Goal: Transaction & Acquisition: Purchase product/service

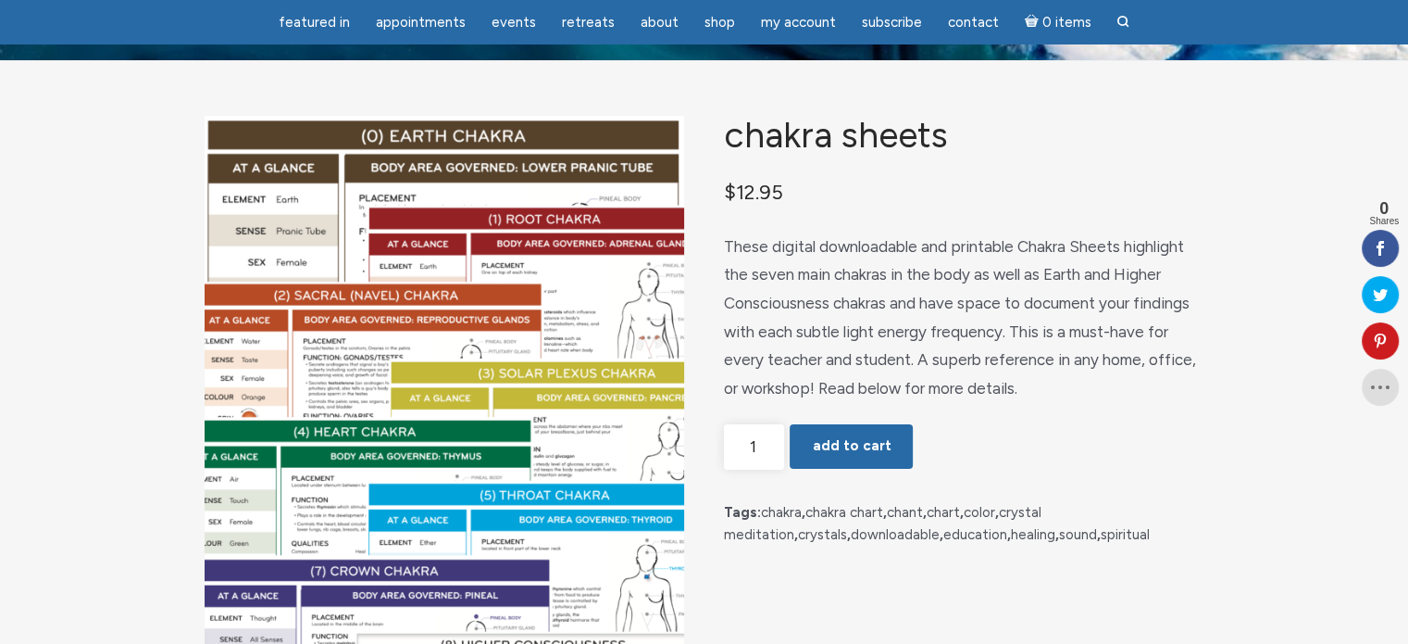
scroll to position [89, 0]
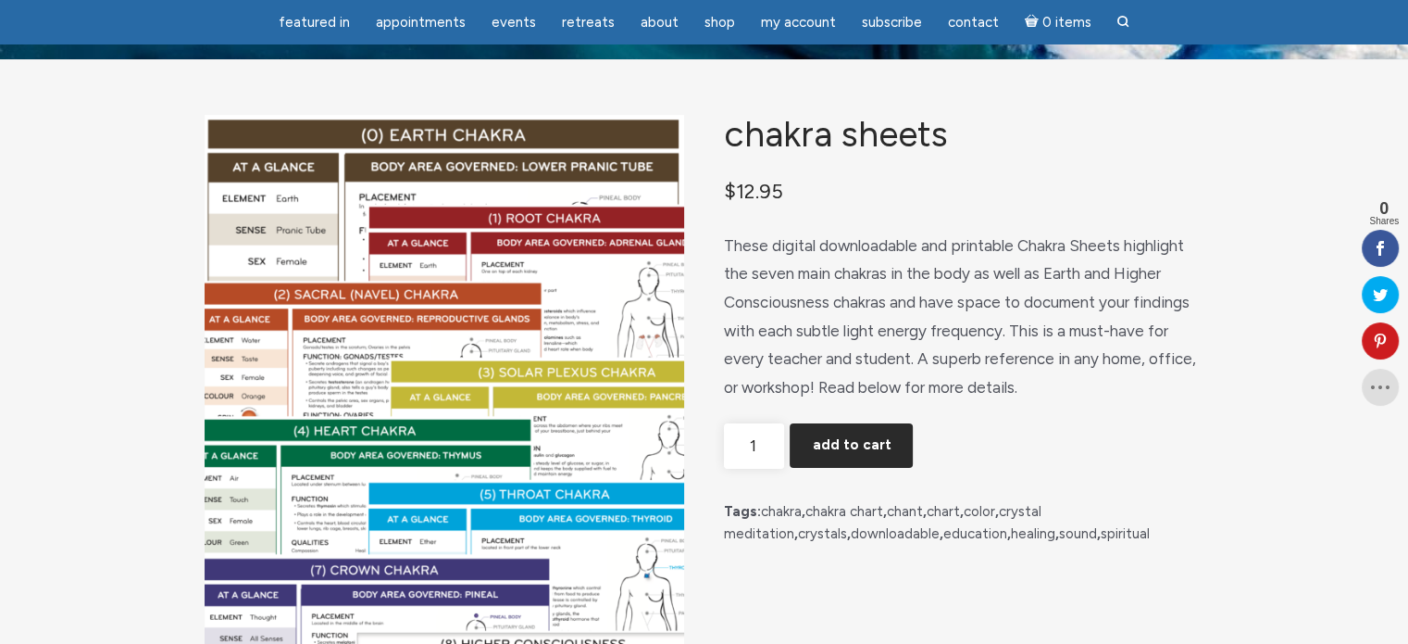
click at [852, 444] on button "Add to cart" at bounding box center [851, 445] width 123 height 44
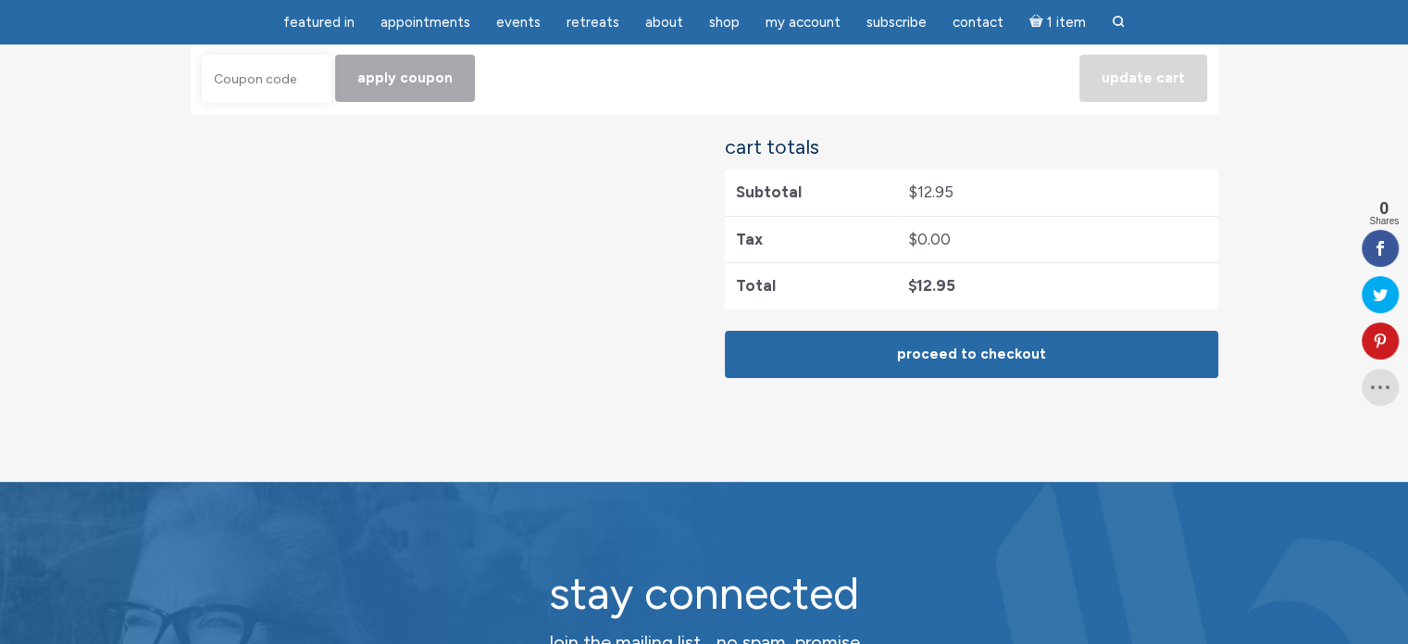
scroll to position [478, 0]
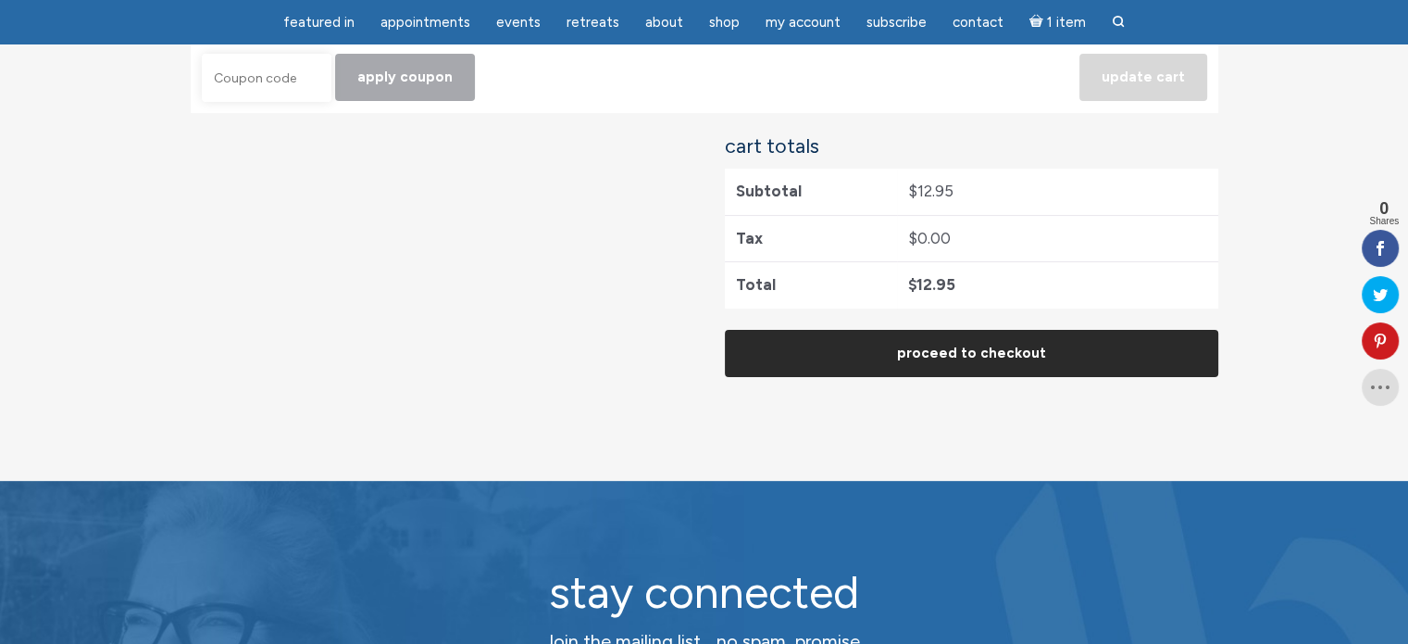
click at [941, 363] on link "Proceed to checkout" at bounding box center [972, 353] width 494 height 47
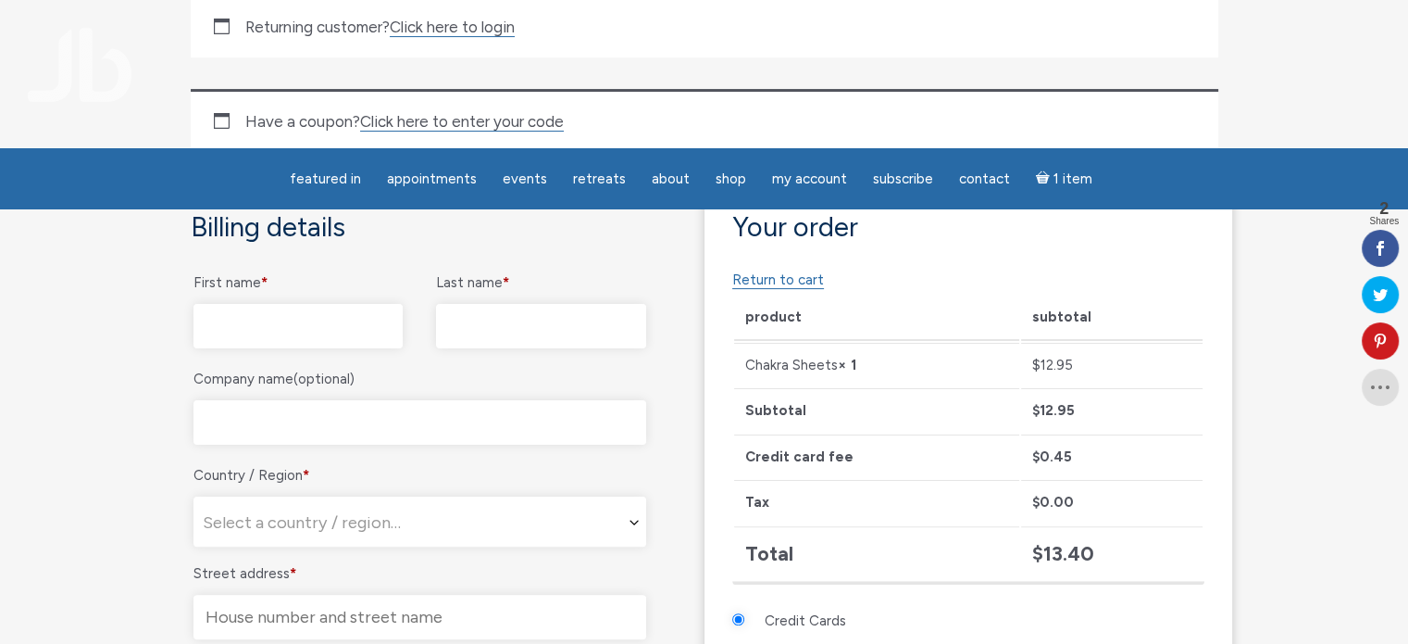
scroll to position [363, 0]
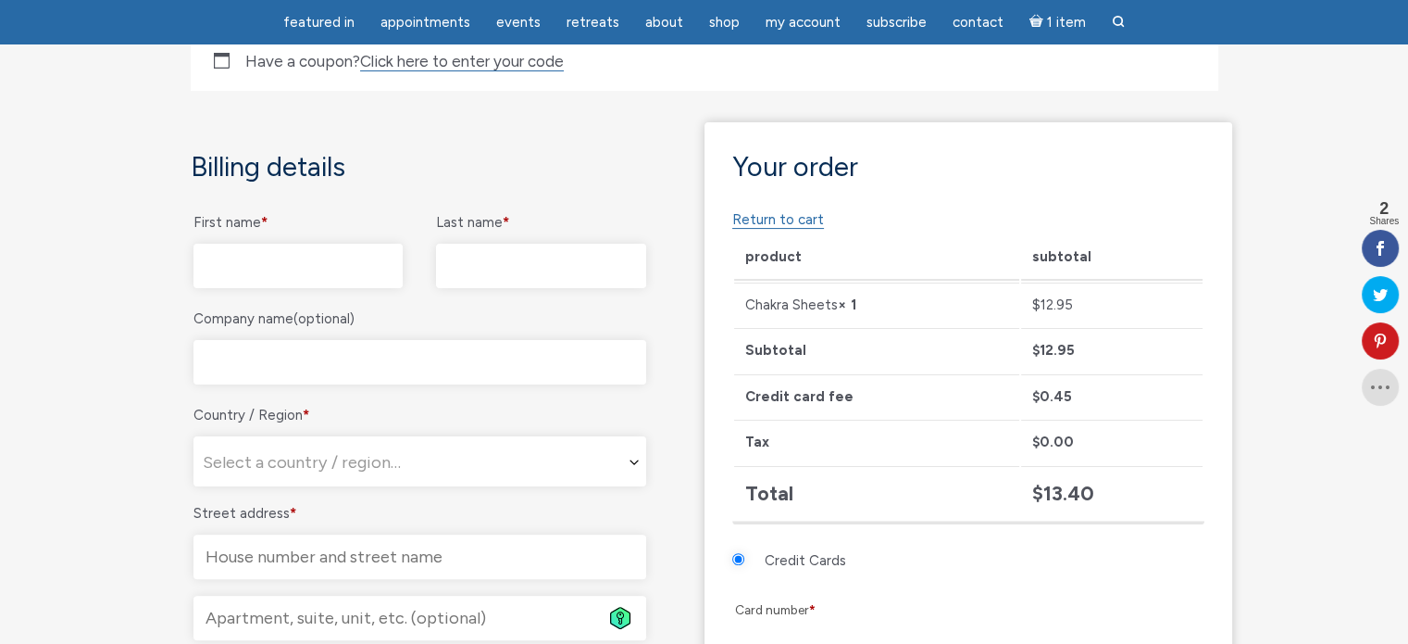
click at [330, 272] on input "First name *" at bounding box center [299, 266] width 210 height 44
type input "Simona"
click at [468, 267] on input "Last name *" at bounding box center [541, 266] width 210 height 44
type input "Brüesch"
click at [356, 369] on input "Company name (optional)" at bounding box center [420, 362] width 453 height 44
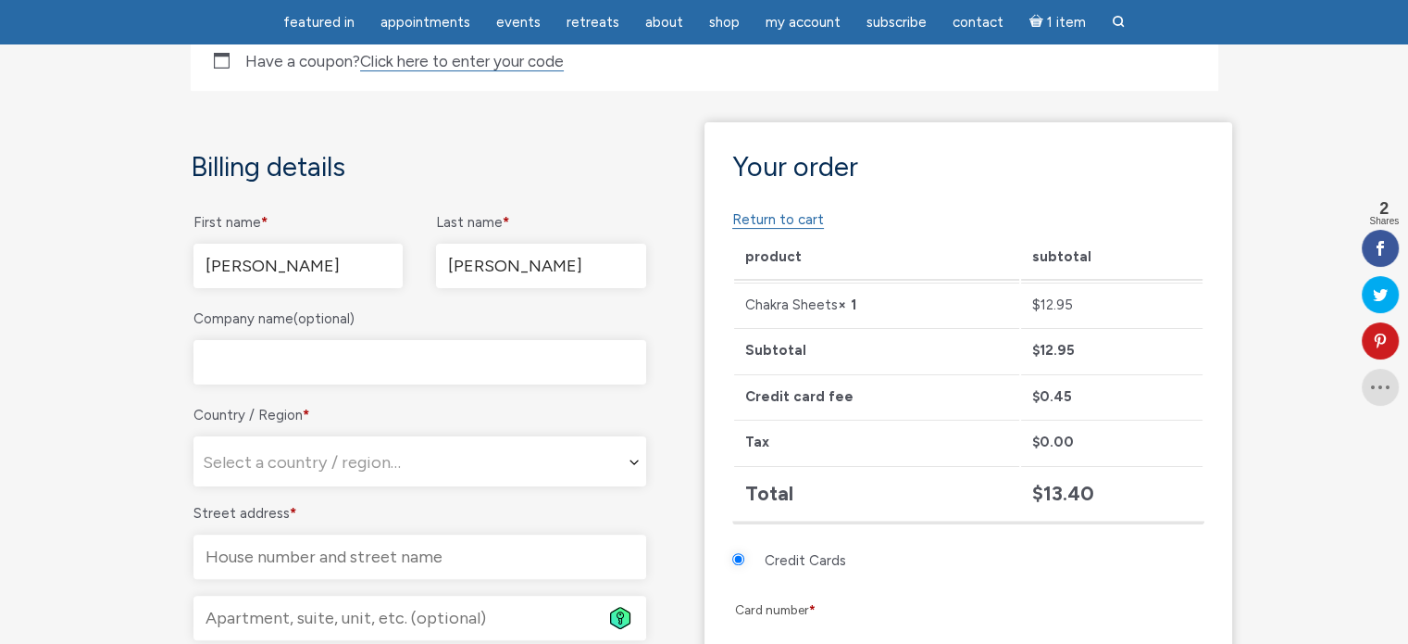
type input "Avafit Aerials & Fitness"
select select "CH"
type input "Seestrasse 55"
type input "Richterswil"
type input "8805"
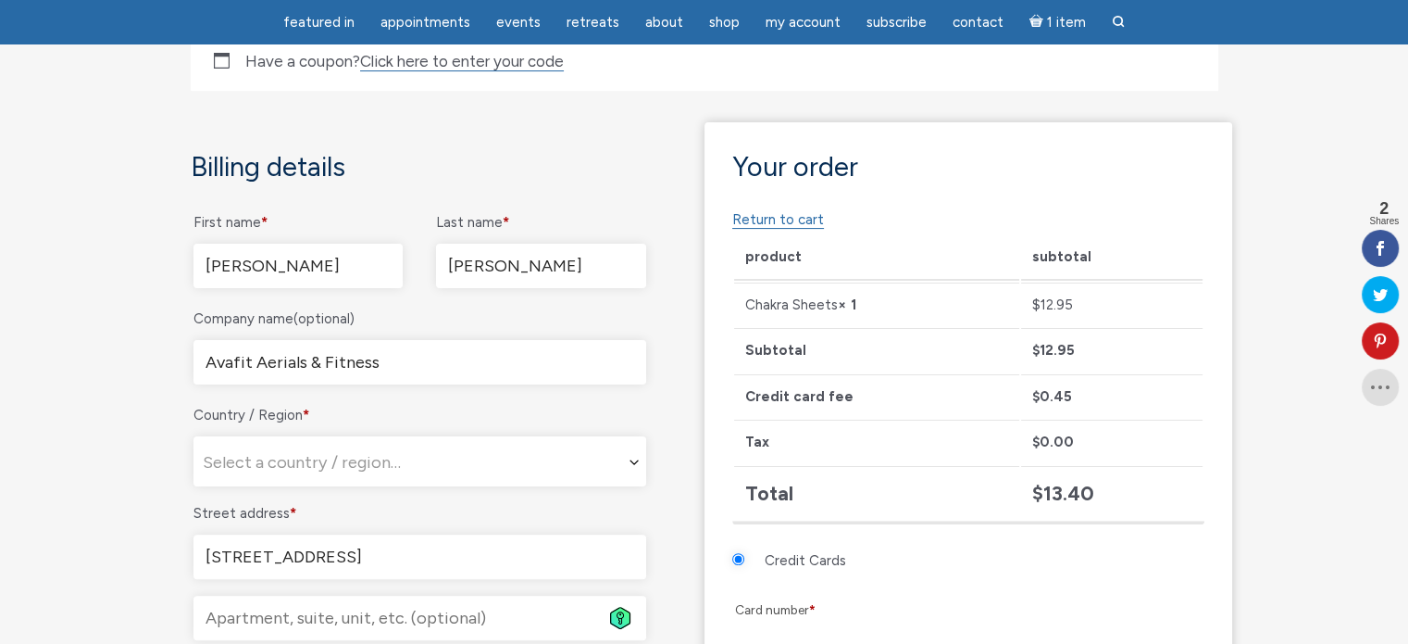
type input "c-mona@gmx.ch"
select select "CH"
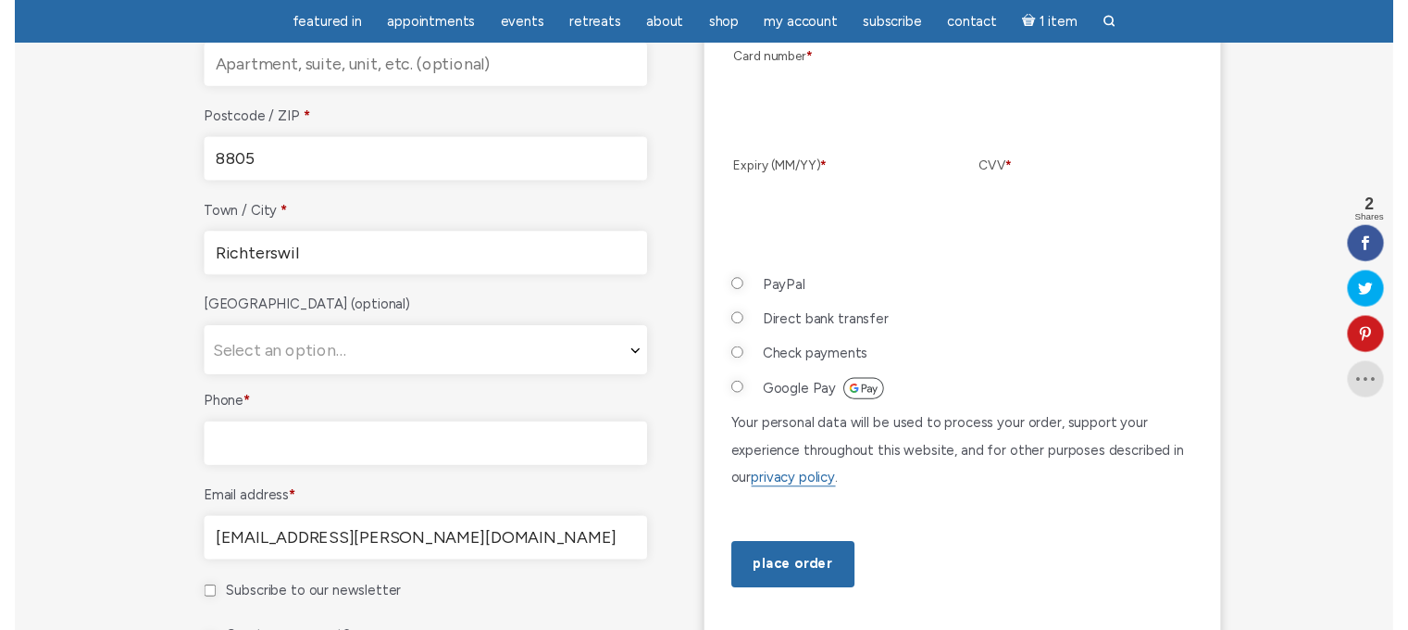
scroll to position [921, 0]
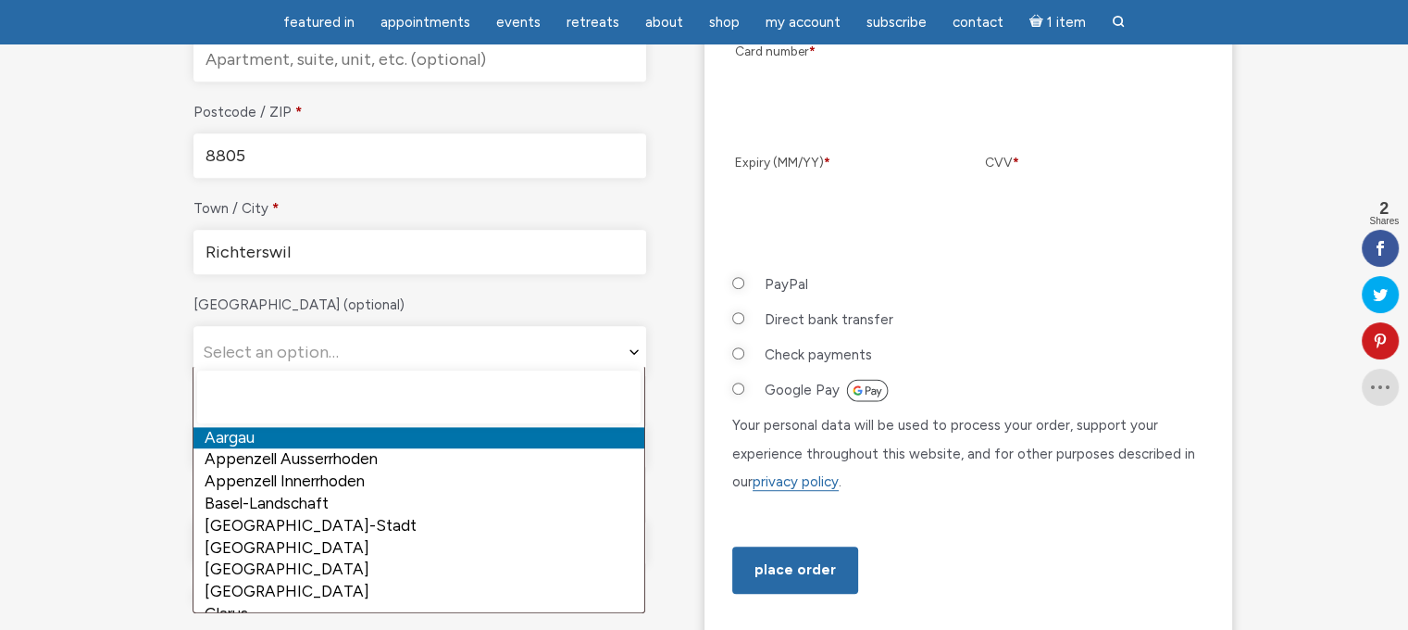
click at [358, 347] on span "Select an option…" at bounding box center [419, 352] width 451 height 50
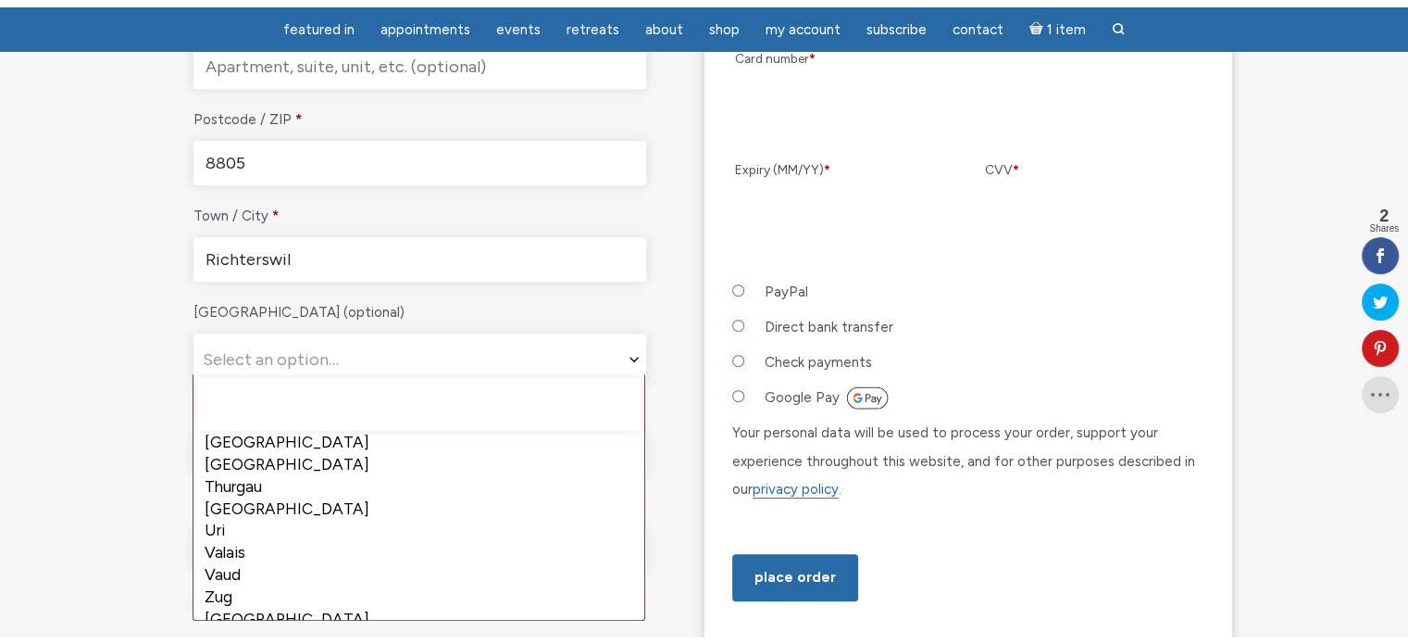
scroll to position [388, 0]
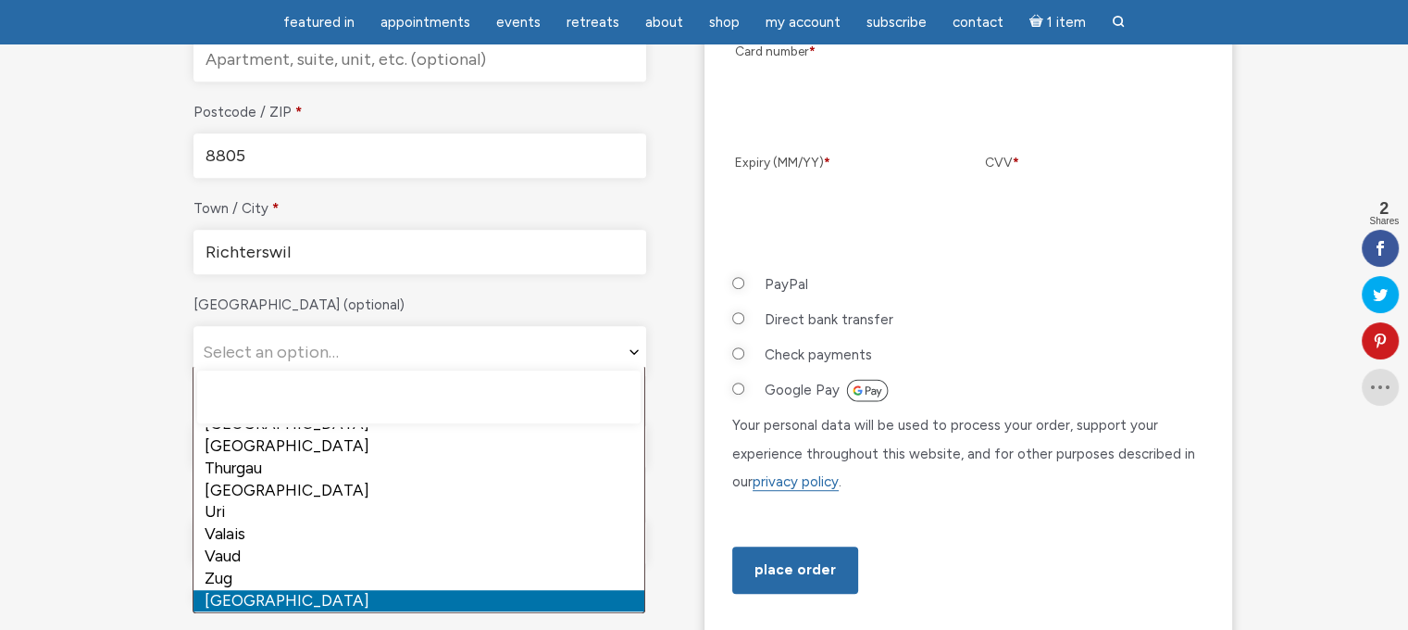
select select "ZH"
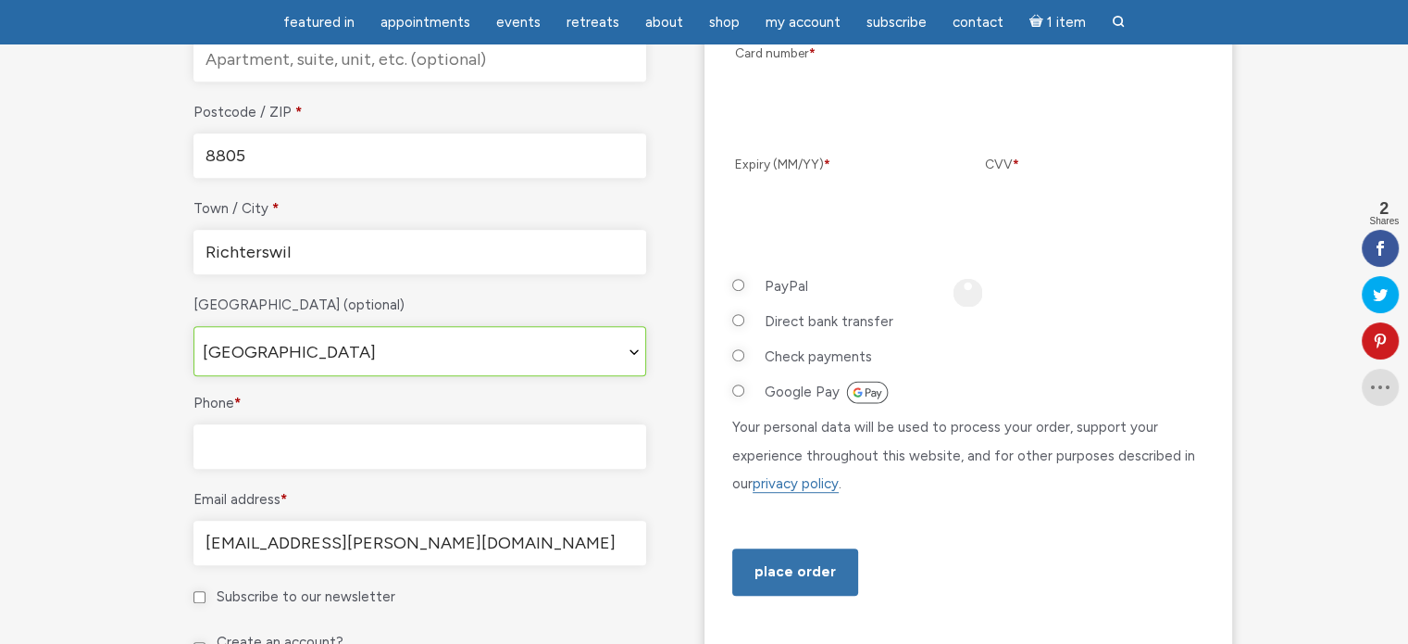
click at [251, 436] on input "Phone *" at bounding box center [420, 446] width 453 height 44
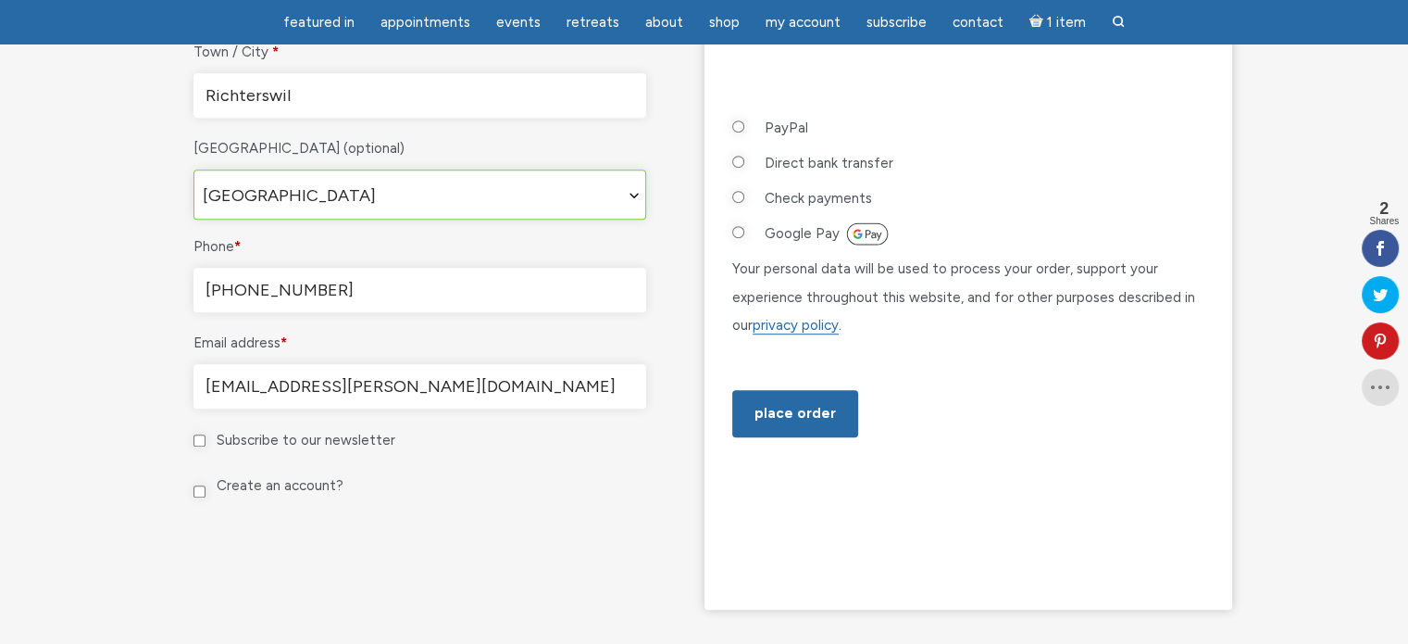
scroll to position [1082, 0]
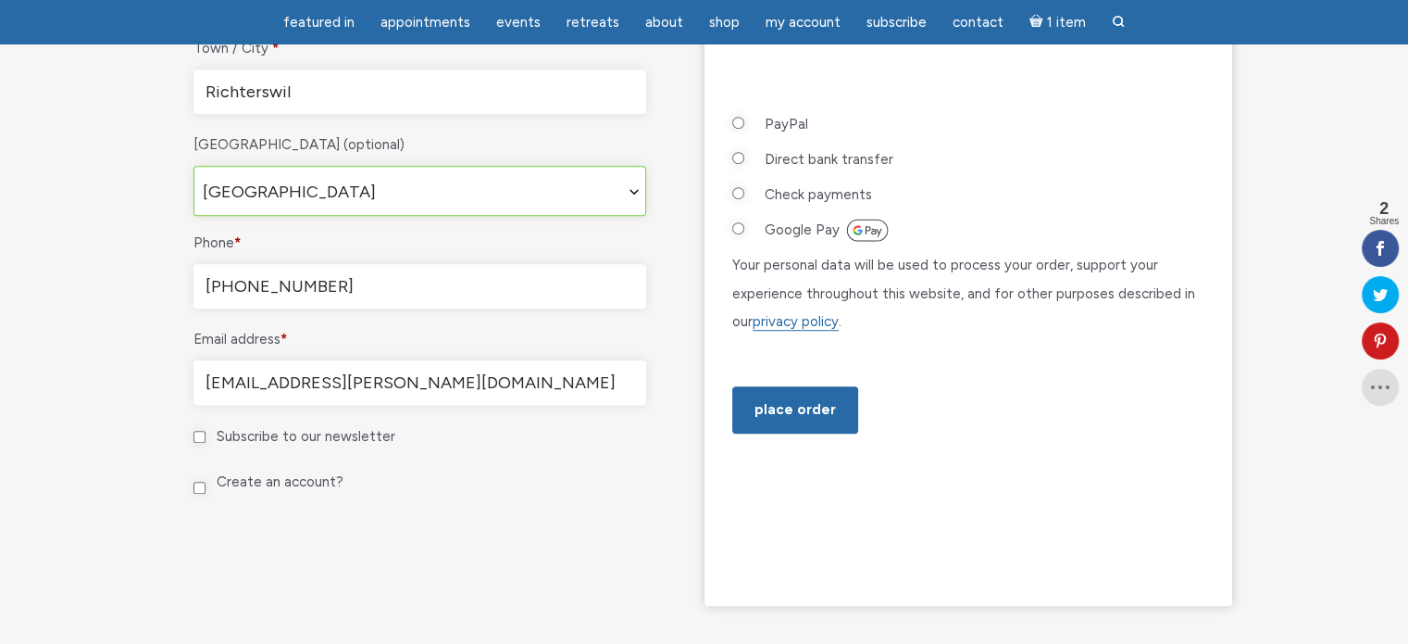
type input "+41798166926"
click at [201, 431] on input "Subscribe to our newsletter" at bounding box center [200, 437] width 12 height 12
checkbox input "true"
click at [198, 482] on input "Create an account?" at bounding box center [200, 488] width 12 height 12
checkbox input "true"
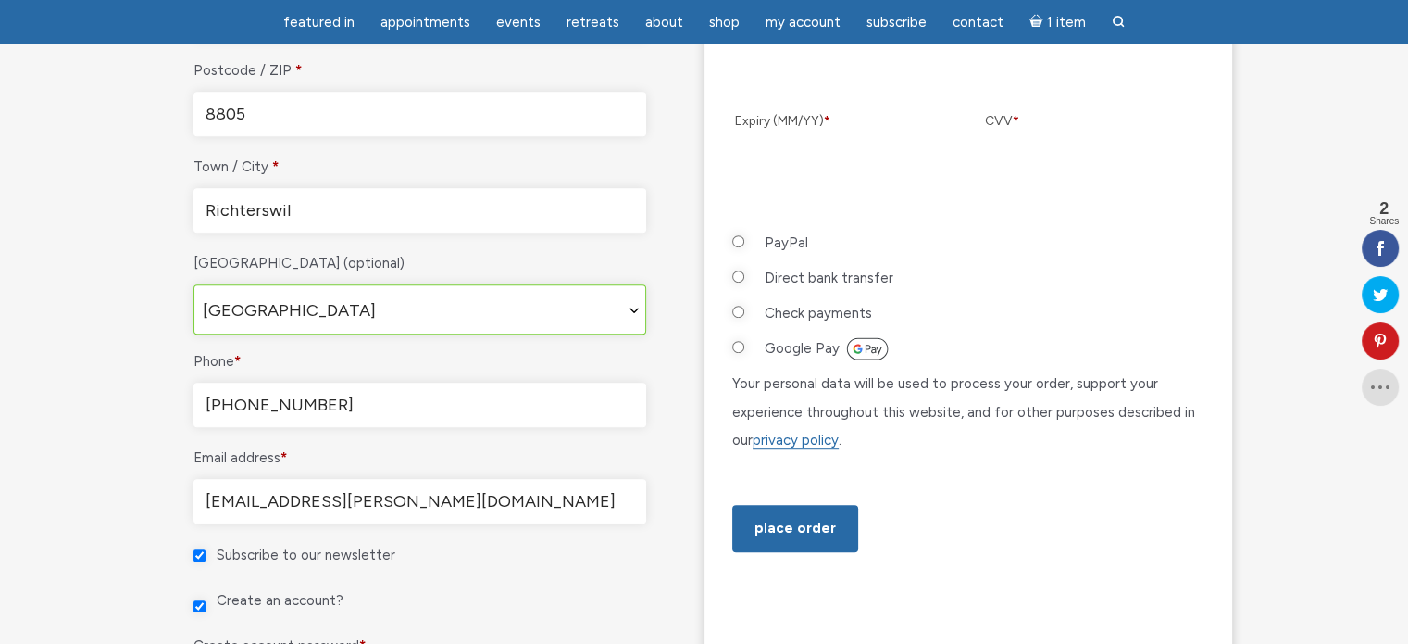
scroll to position [966, 0]
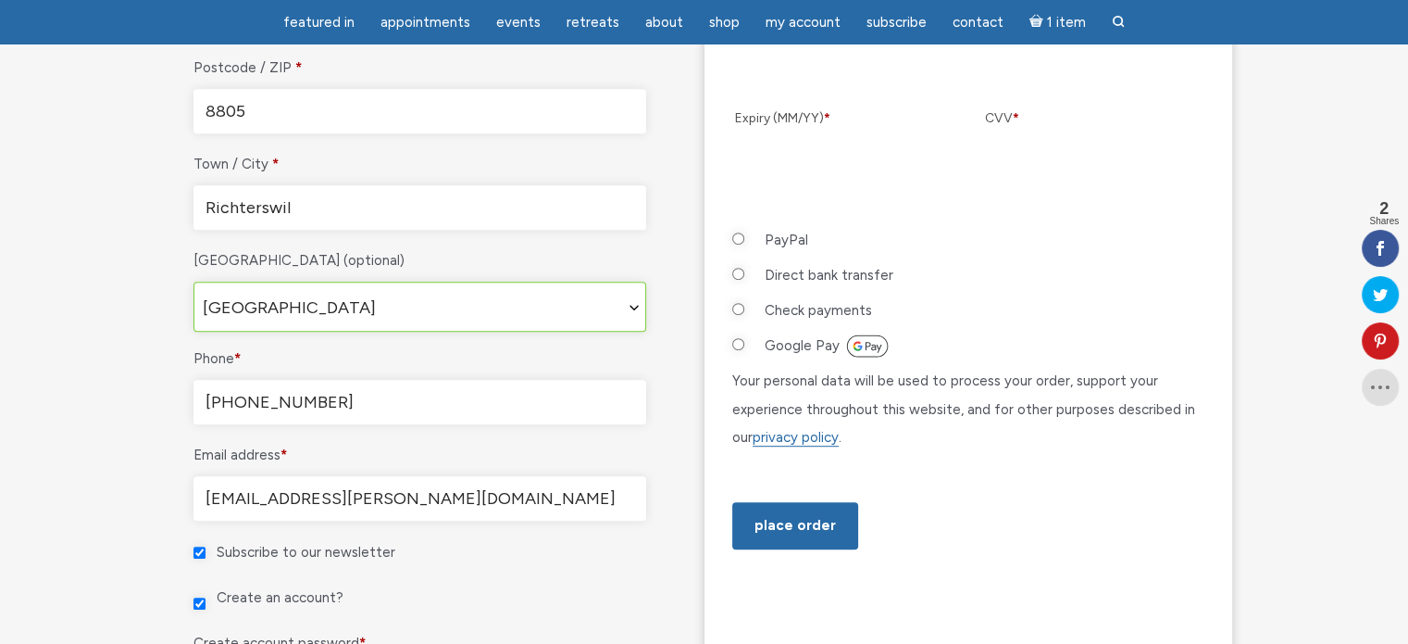
click at [737, 232] on input "PayPal" at bounding box center [738, 238] width 12 height 12
radio input "true"
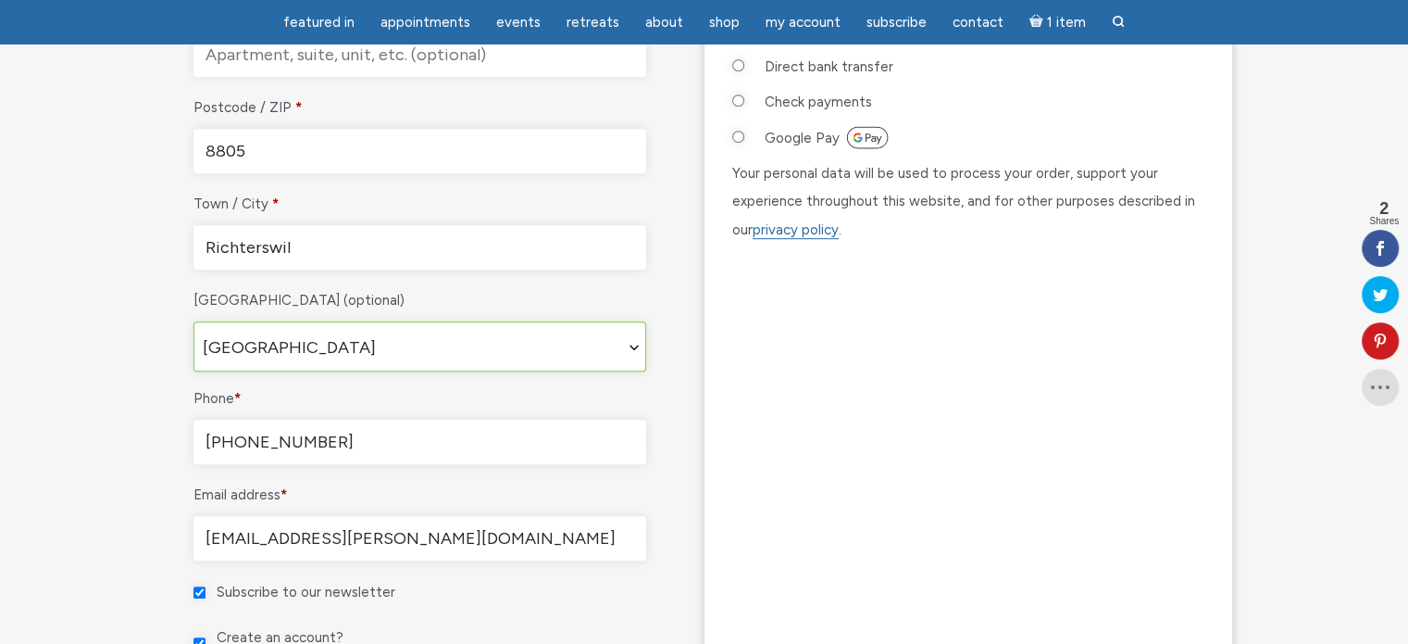
scroll to position [930, 0]
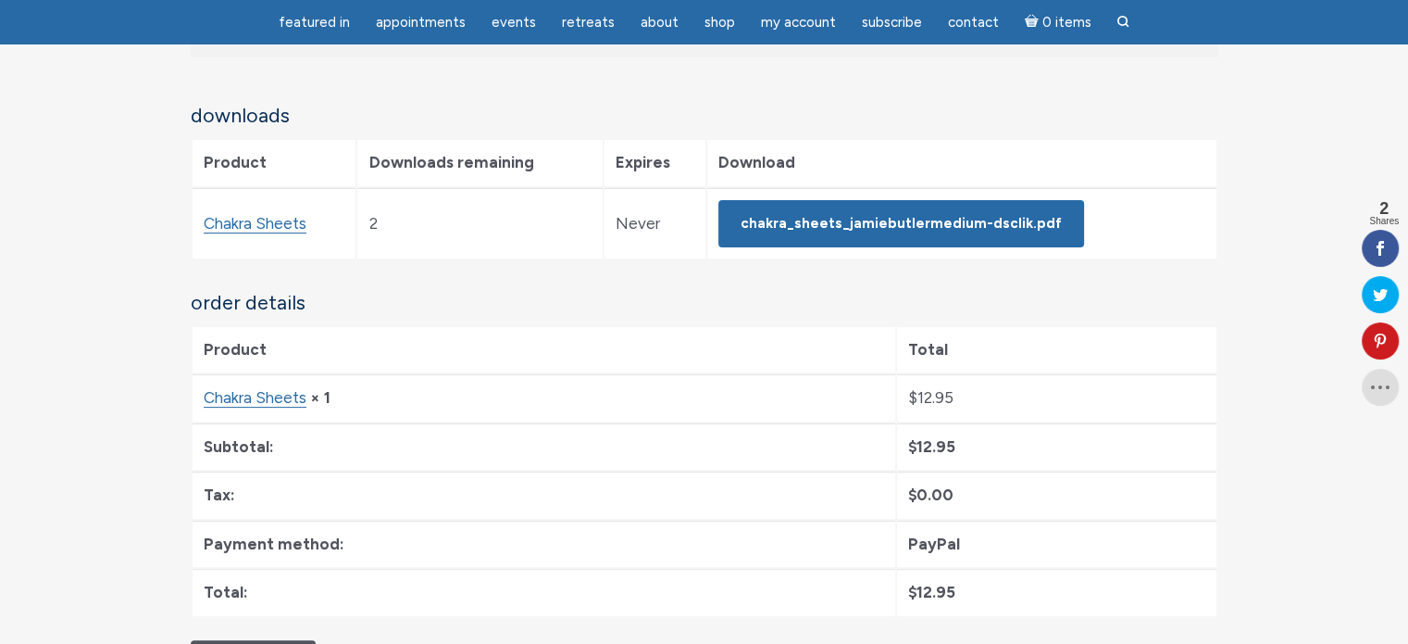
scroll to position [348, 0]
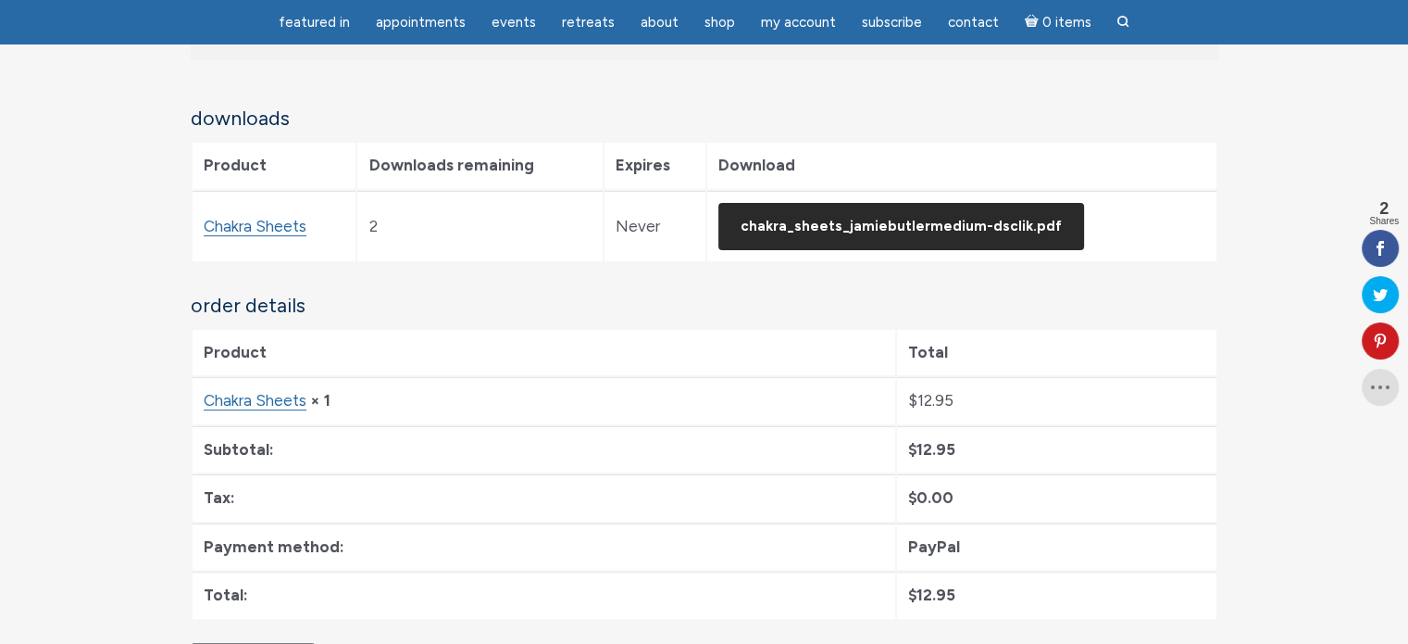
click at [896, 212] on link "Chakra_Sheets_JamieButlerMedium-dsclik.pdf" at bounding box center [902, 226] width 366 height 47
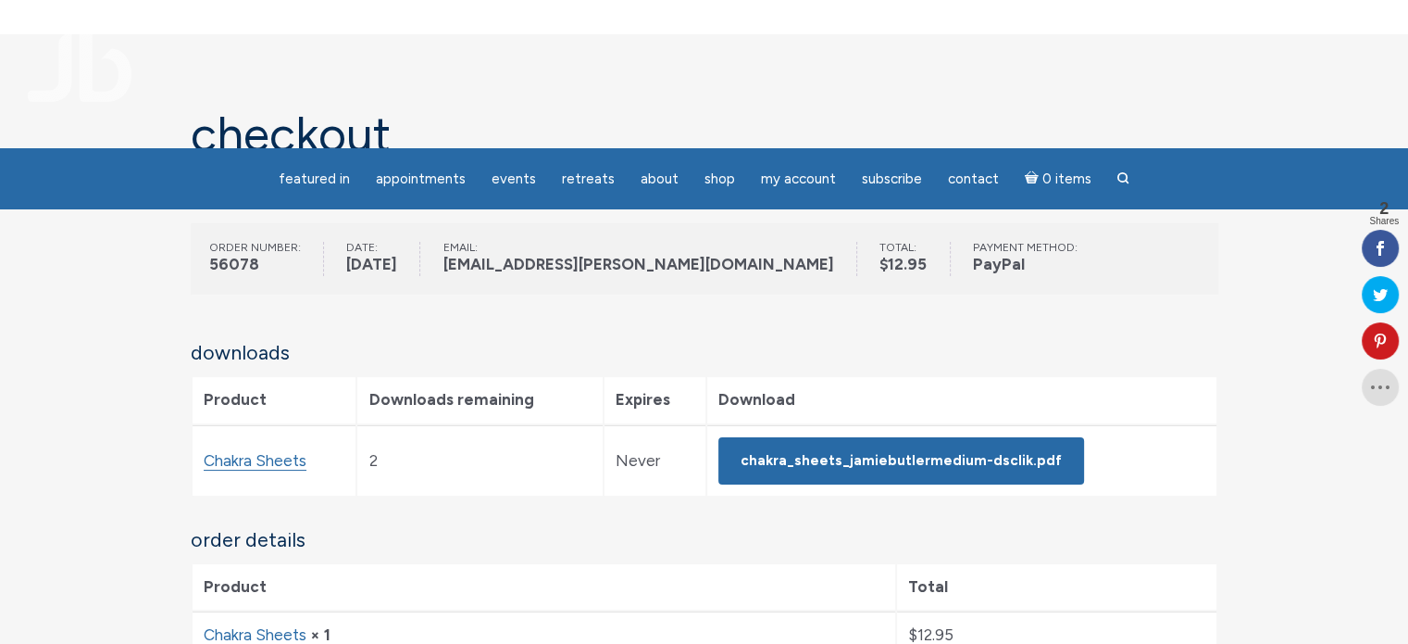
scroll to position [0, 0]
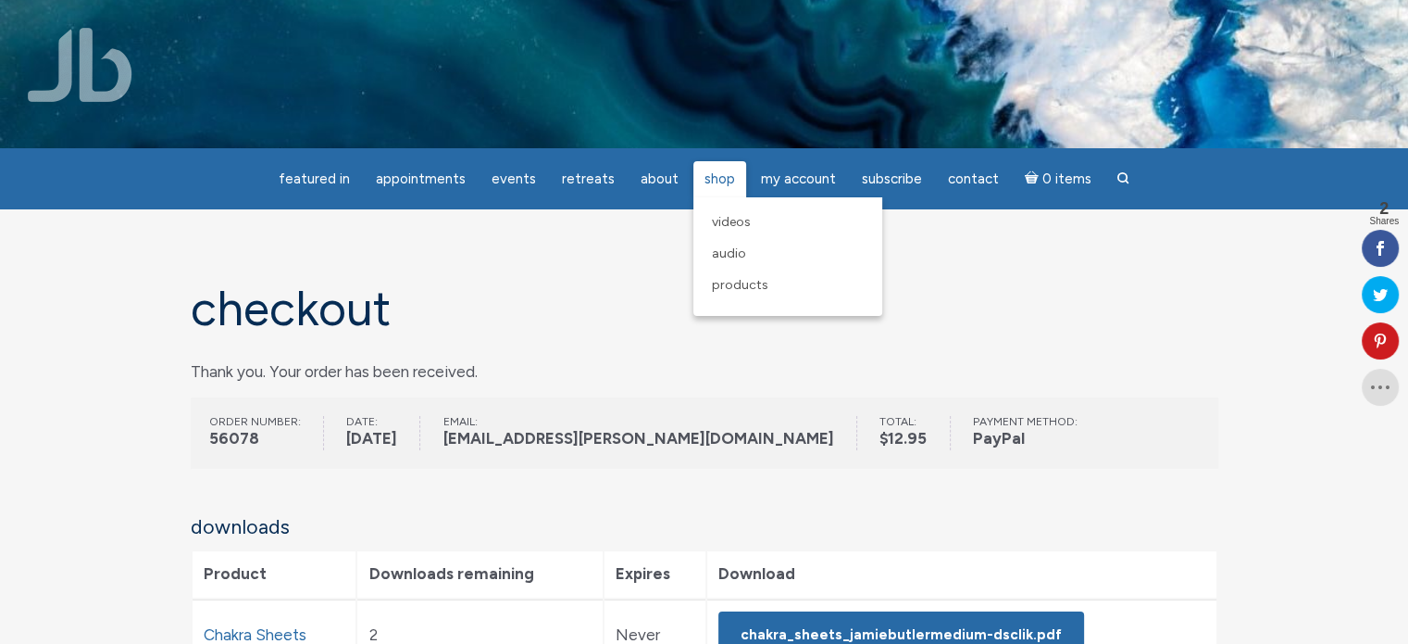
click at [726, 185] on span "Shop" at bounding box center [720, 178] width 31 height 17
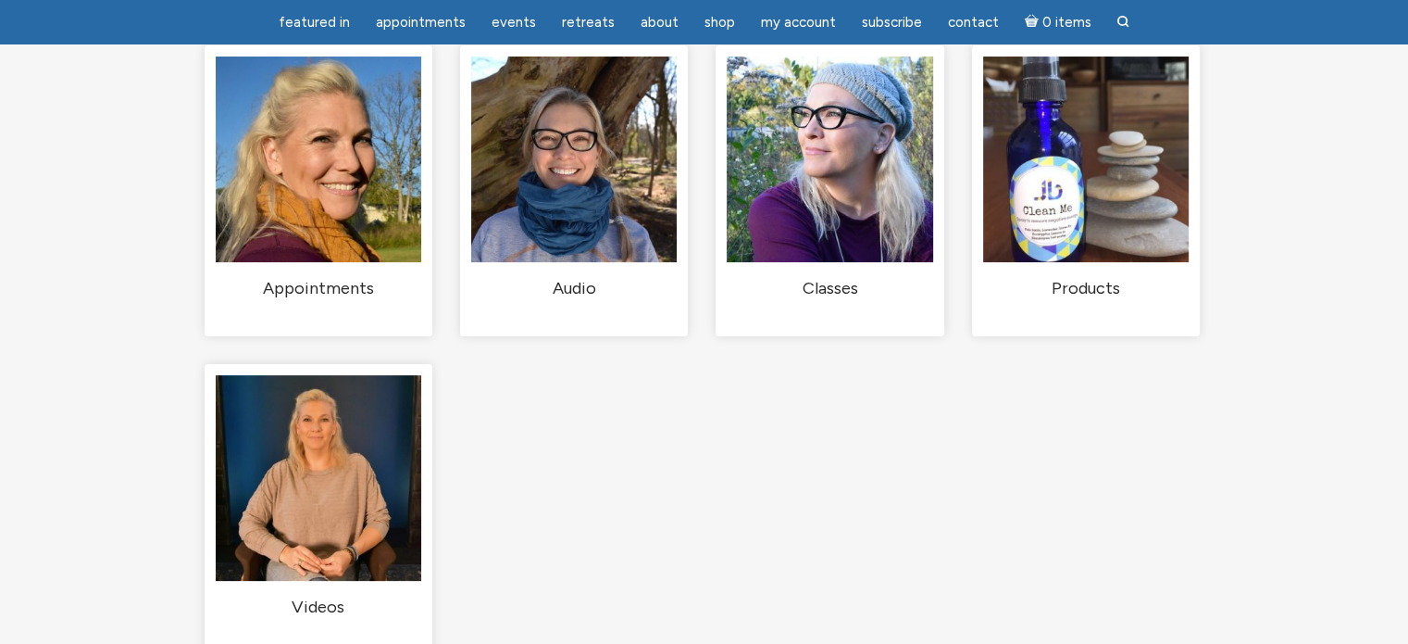
scroll to position [219, 0]
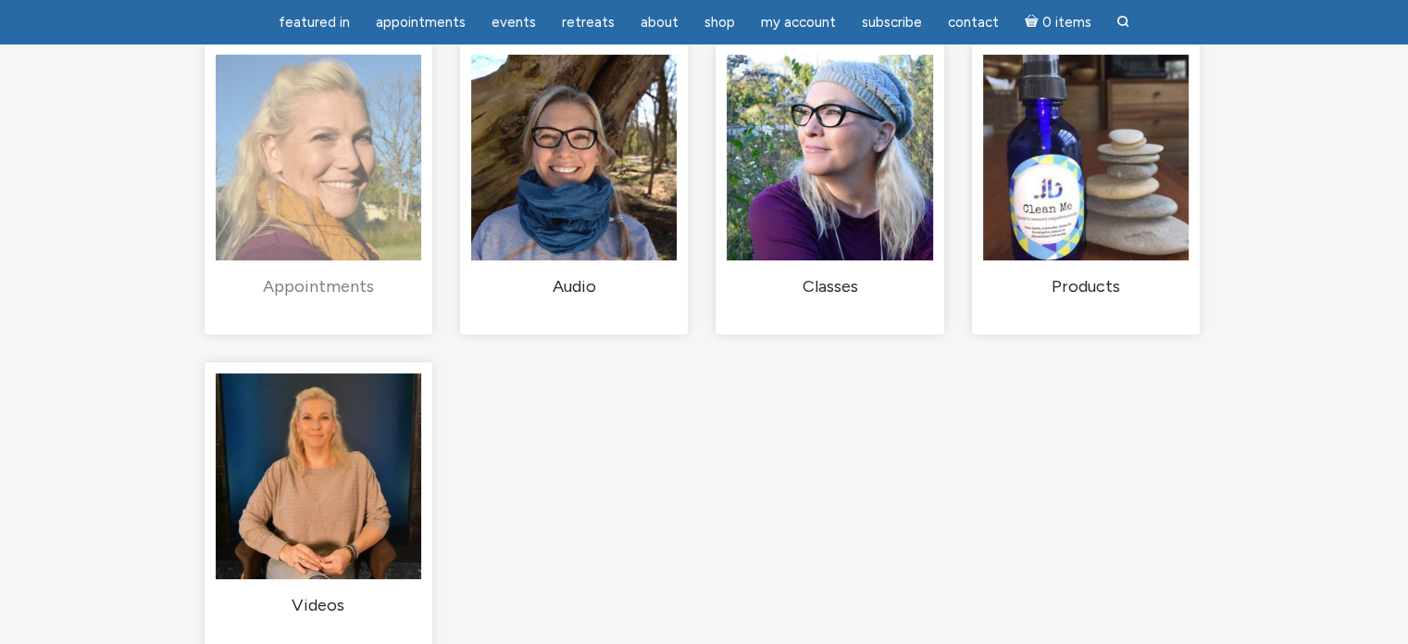
click at [337, 284] on h2 "Appointments (2)" at bounding box center [319, 287] width 206 height 22
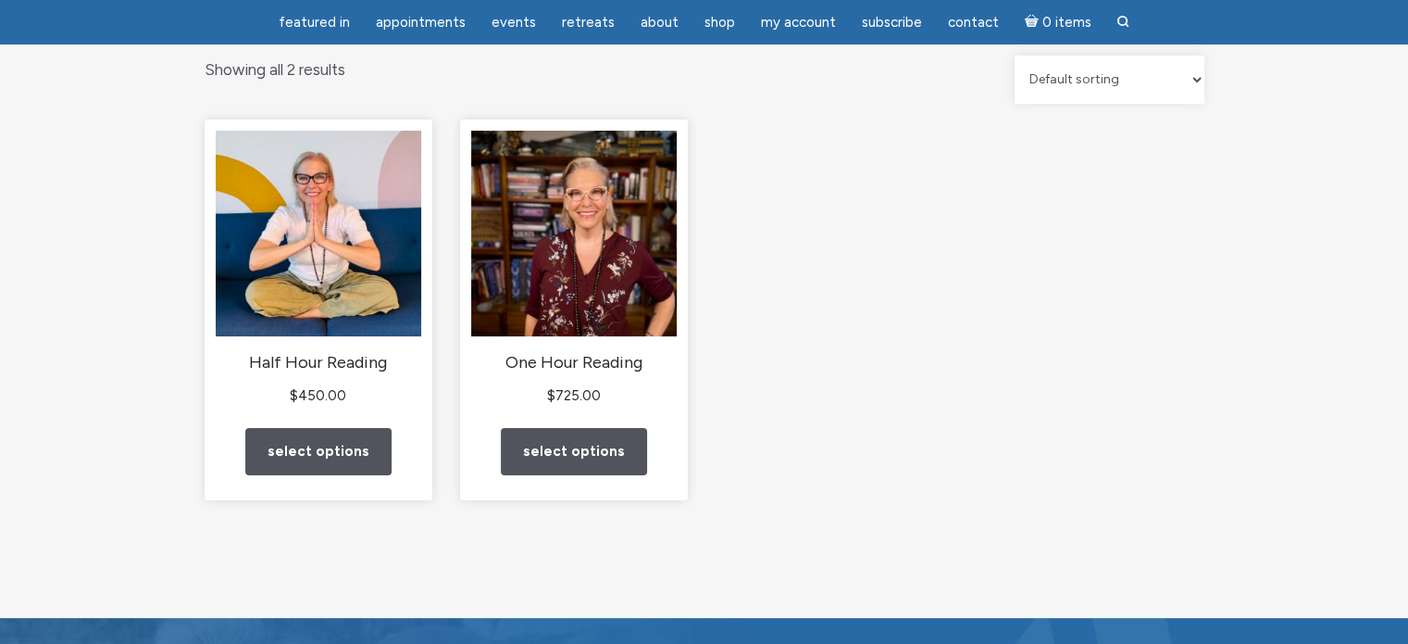
scroll to position [207, 0]
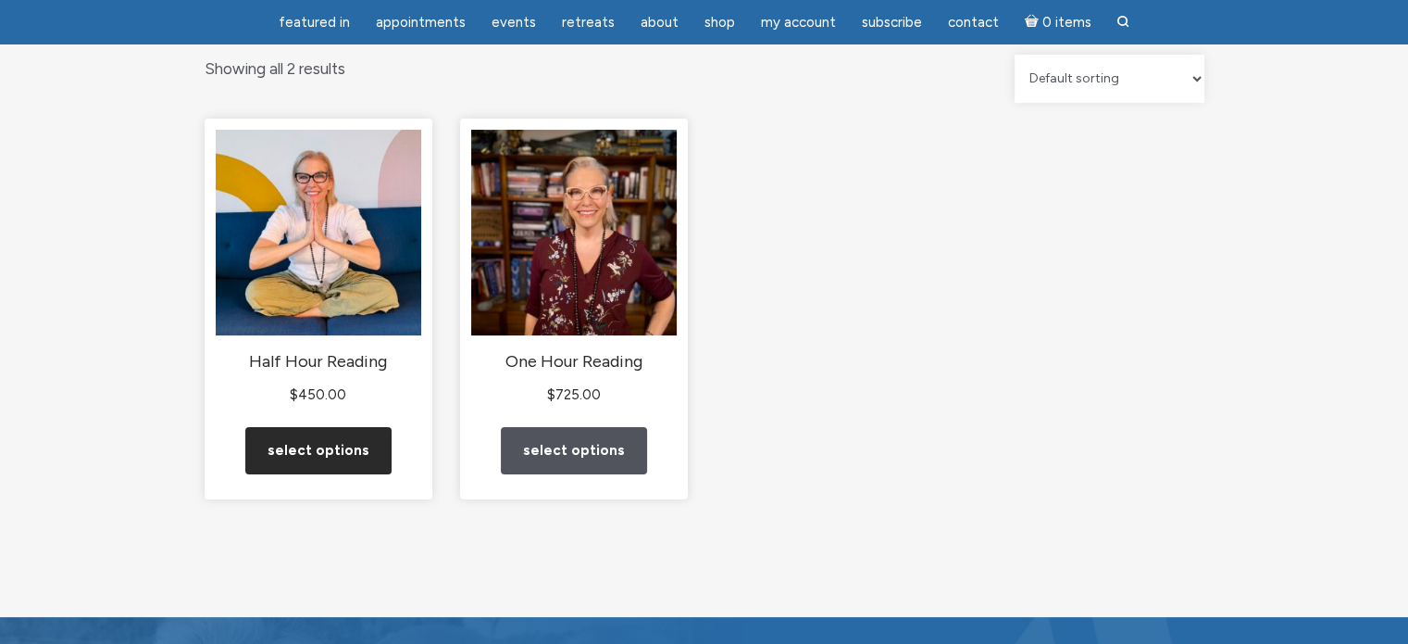
click at [350, 444] on link "Select options" at bounding box center [318, 450] width 146 height 47
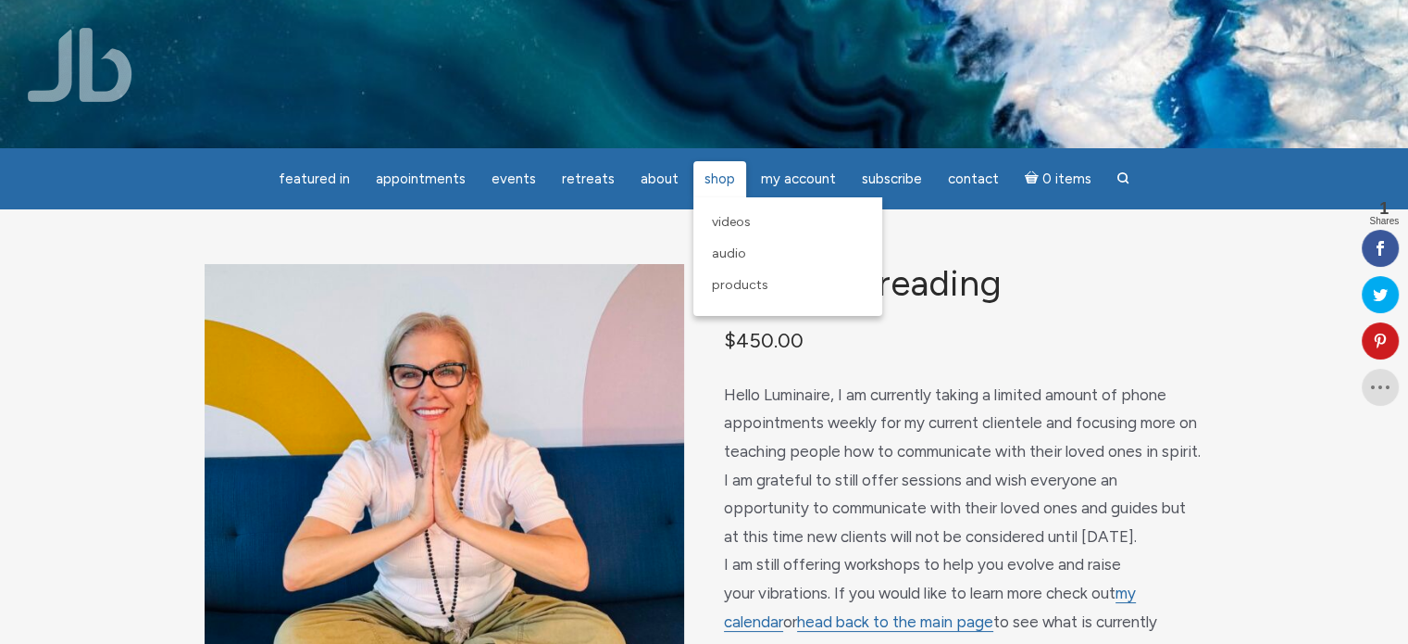
click at [720, 177] on span "Shop" at bounding box center [720, 178] width 31 height 17
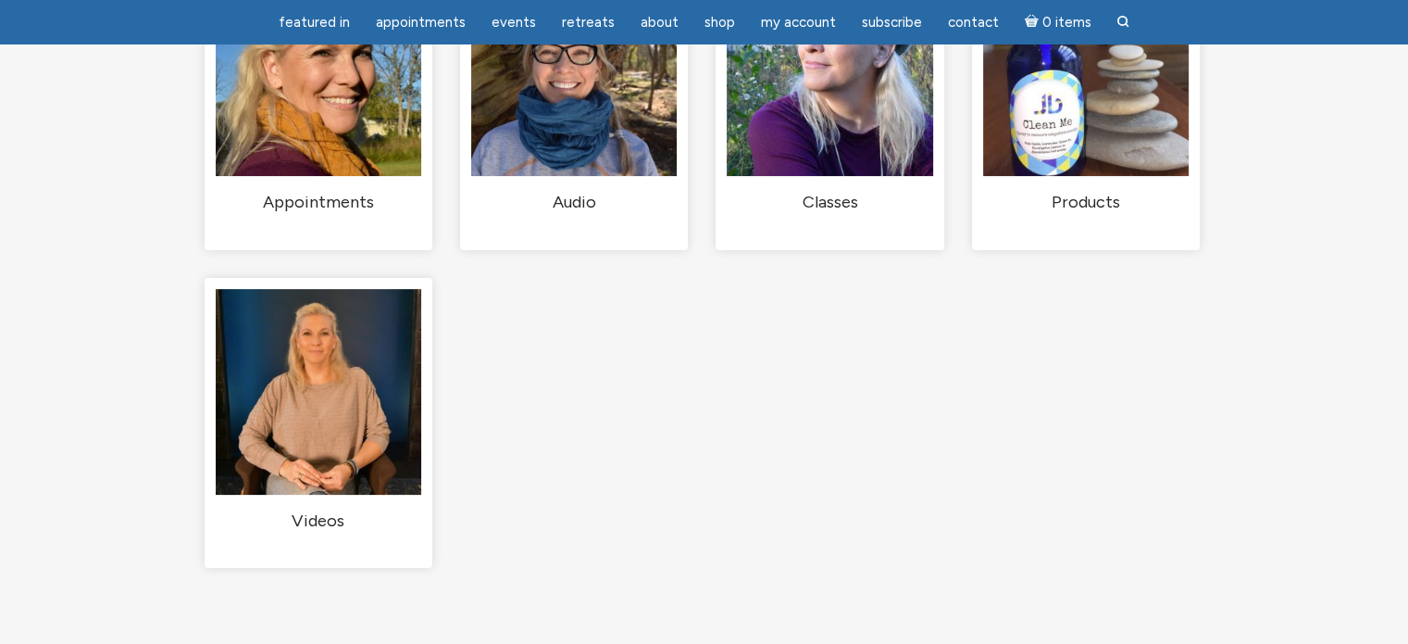
scroll to position [307, 0]
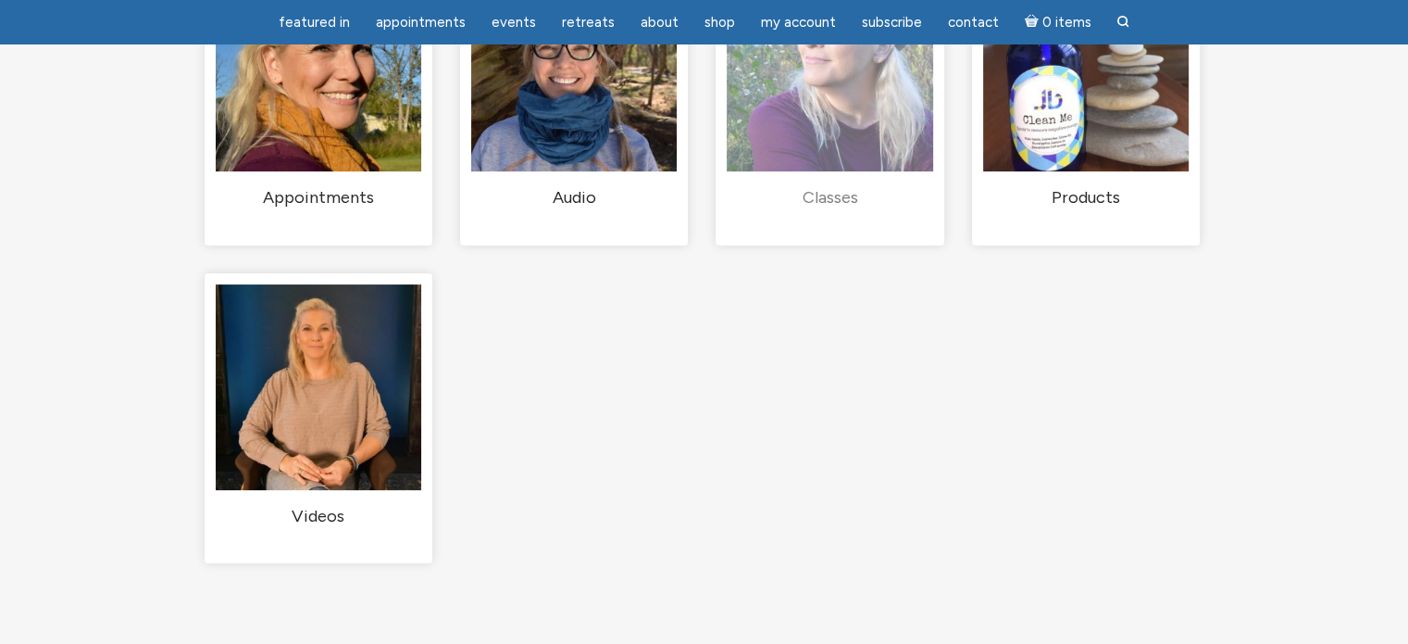
click at [820, 197] on h2 "Classes (1)" at bounding box center [830, 198] width 206 height 22
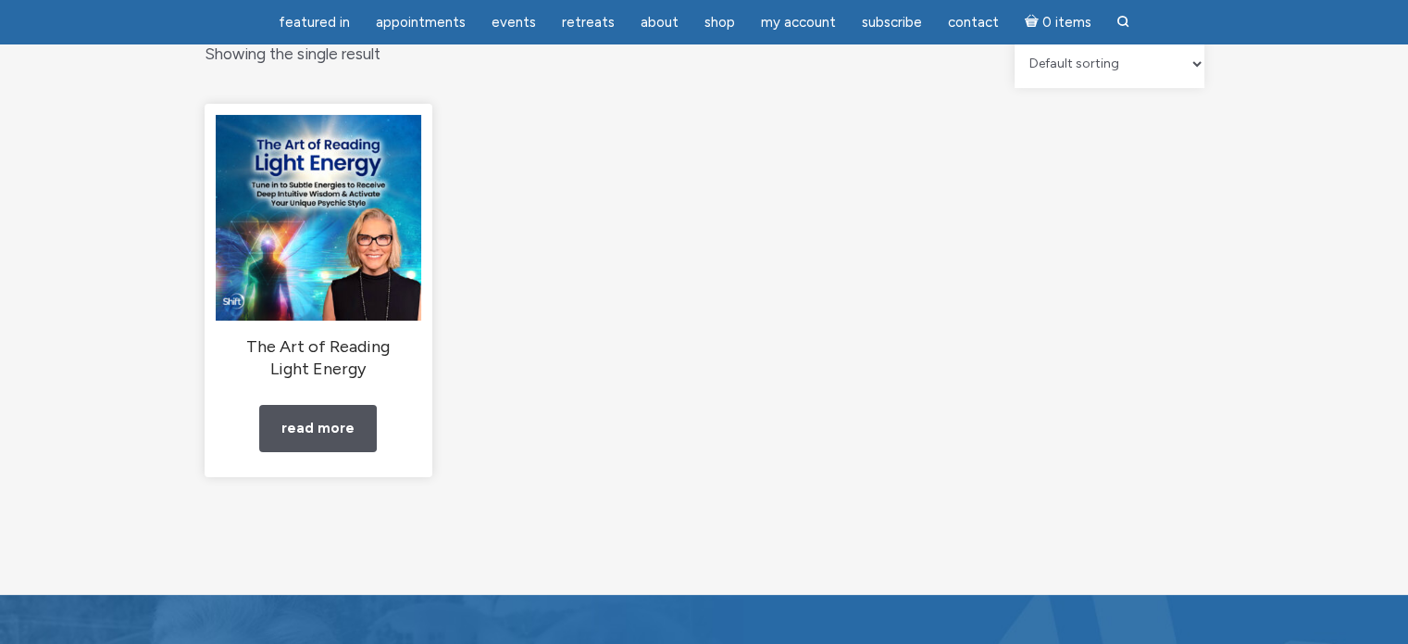
scroll to position [224, 0]
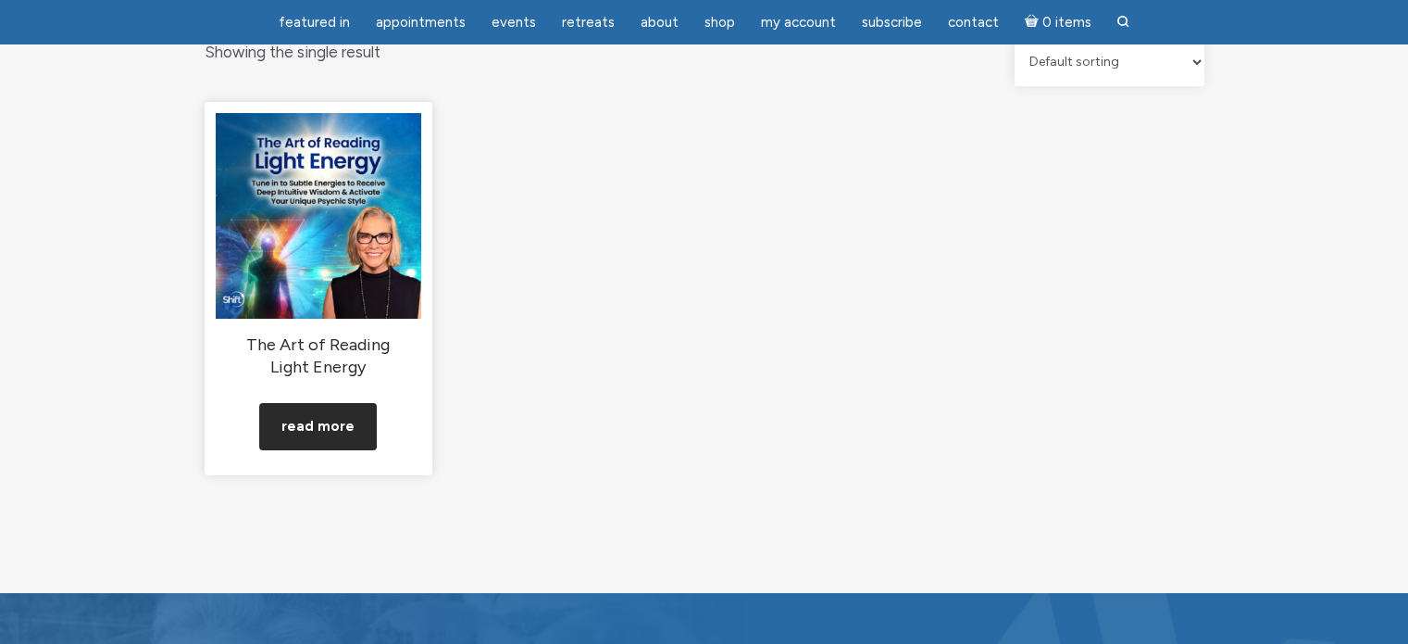
click at [334, 430] on link "Read more" at bounding box center [318, 426] width 118 height 47
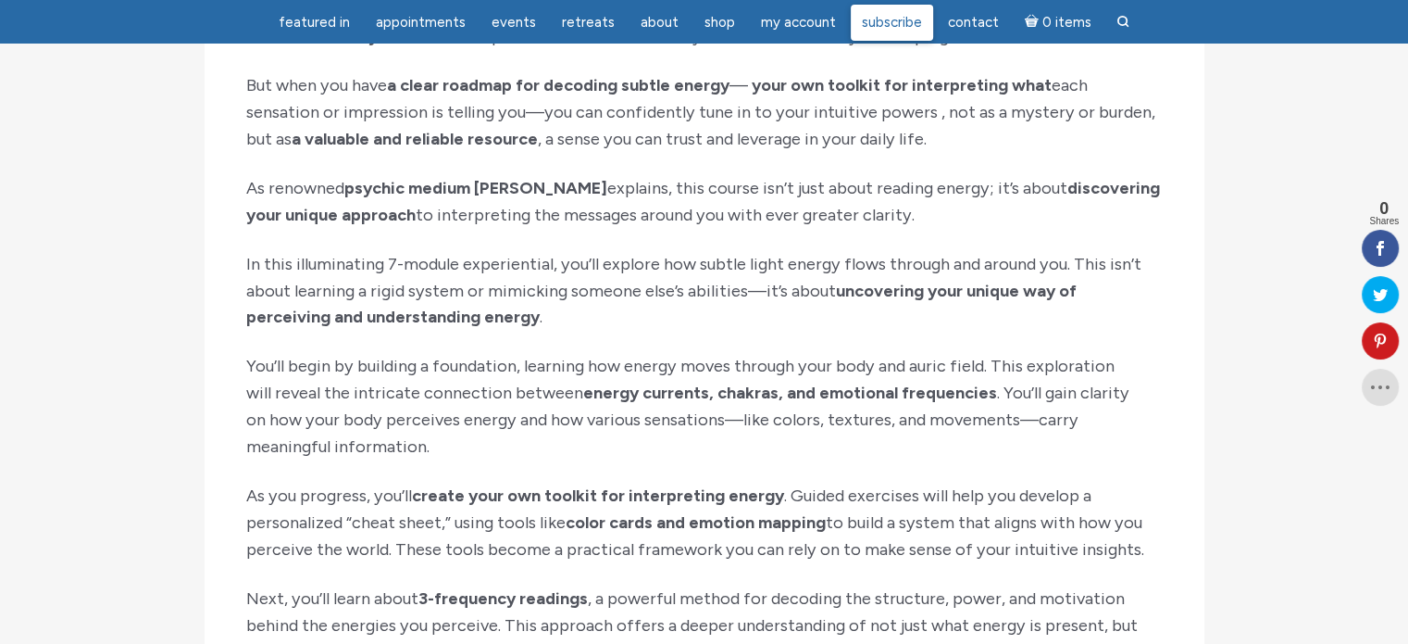
scroll to position [1813, 0]
